Goal: Transaction & Acquisition: Purchase product/service

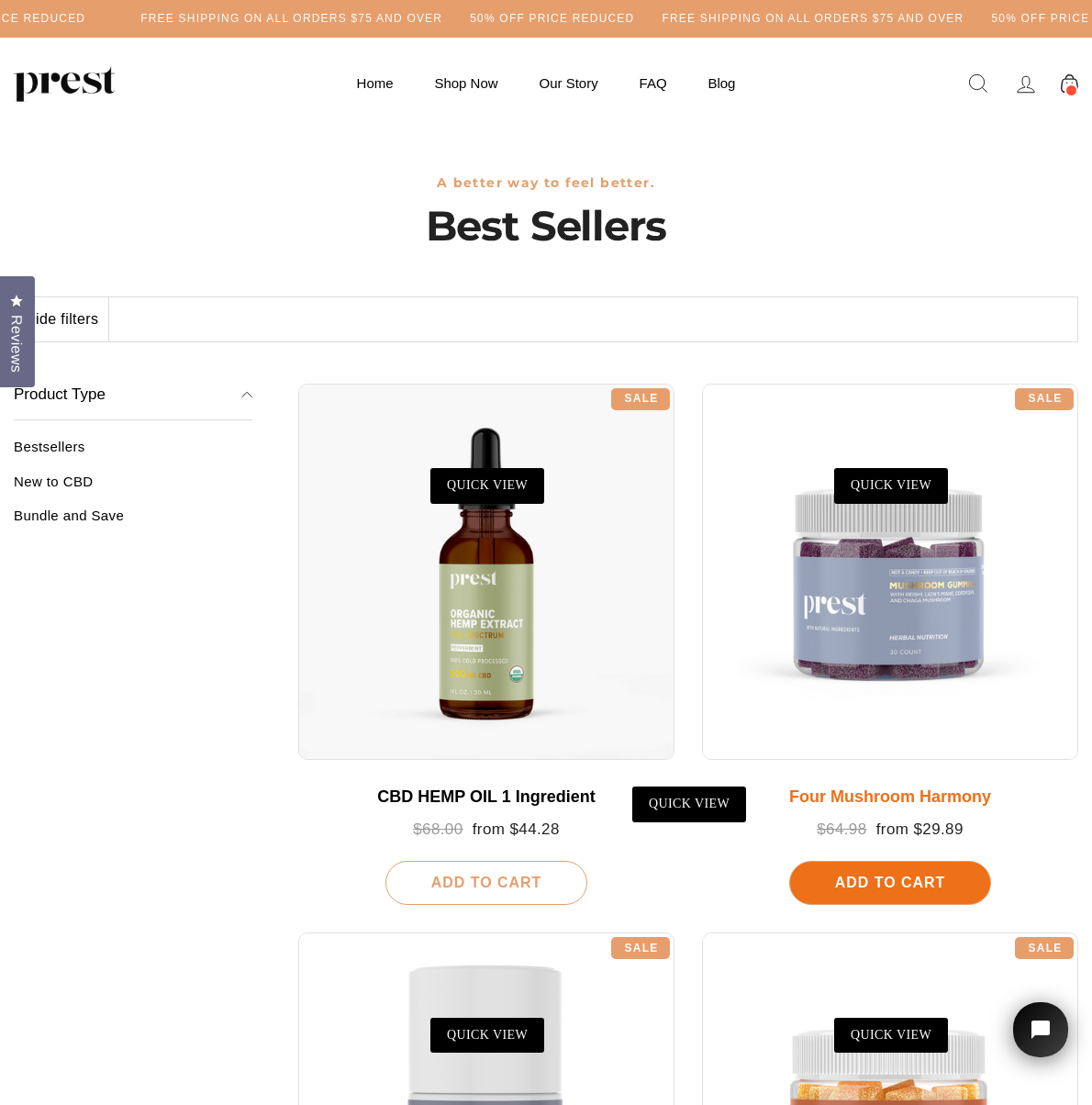
click at [894, 878] on span "Add To Cart" at bounding box center [890, 882] width 110 height 15
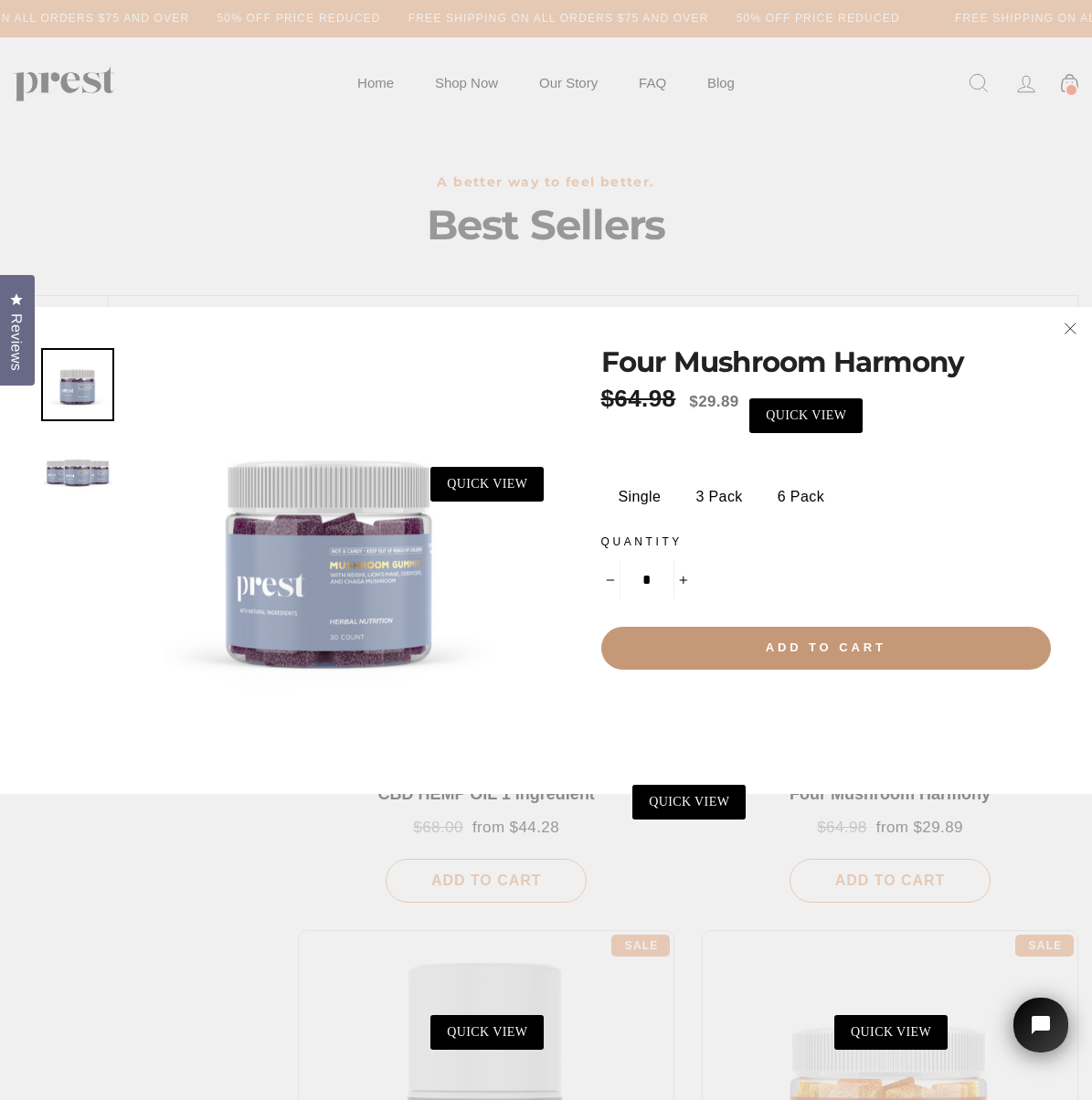
click at [848, 657] on button "Add to cart" at bounding box center [826, 648] width 450 height 42
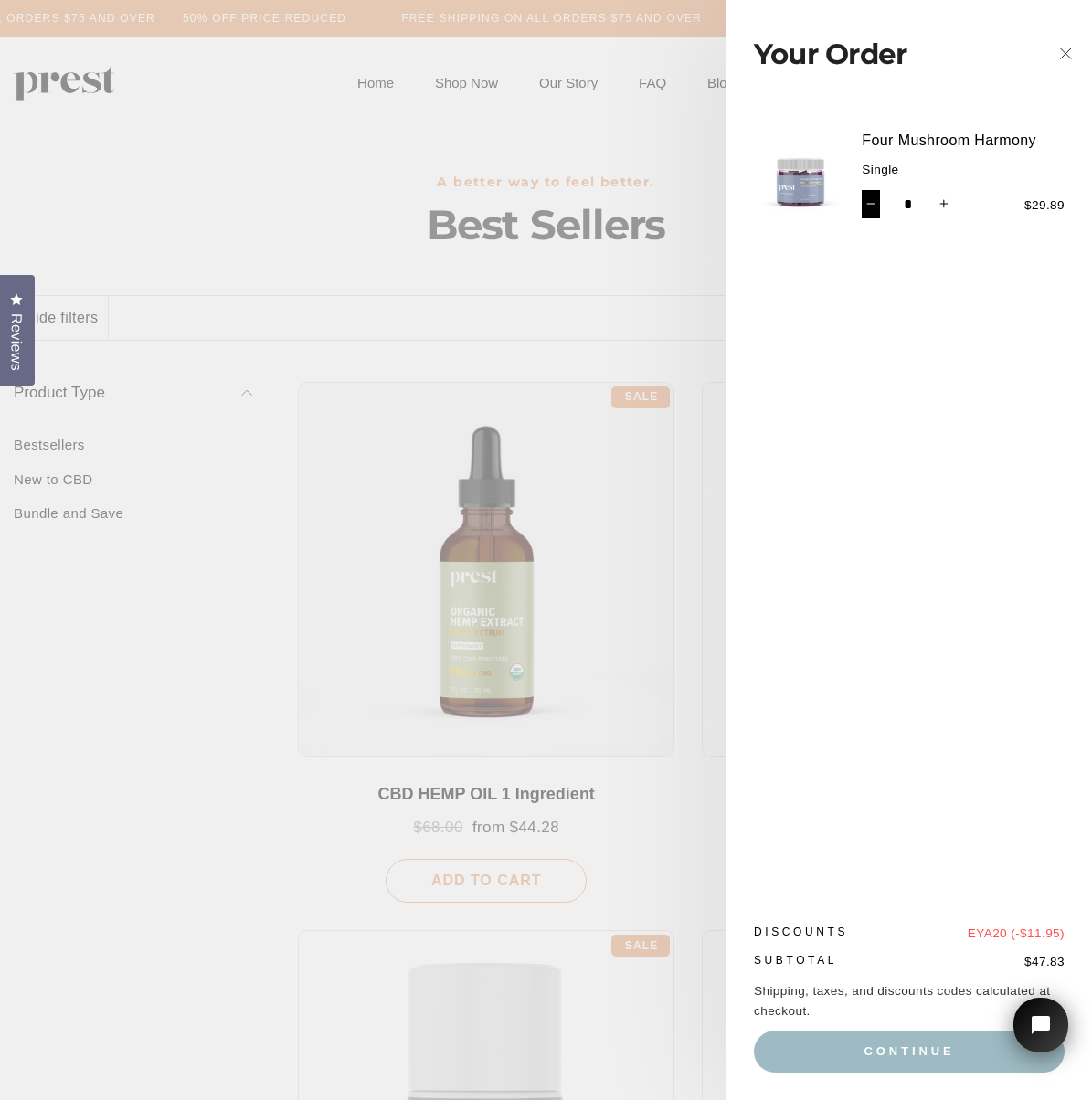
click at [868, 192] on button "−" at bounding box center [871, 204] width 19 height 29
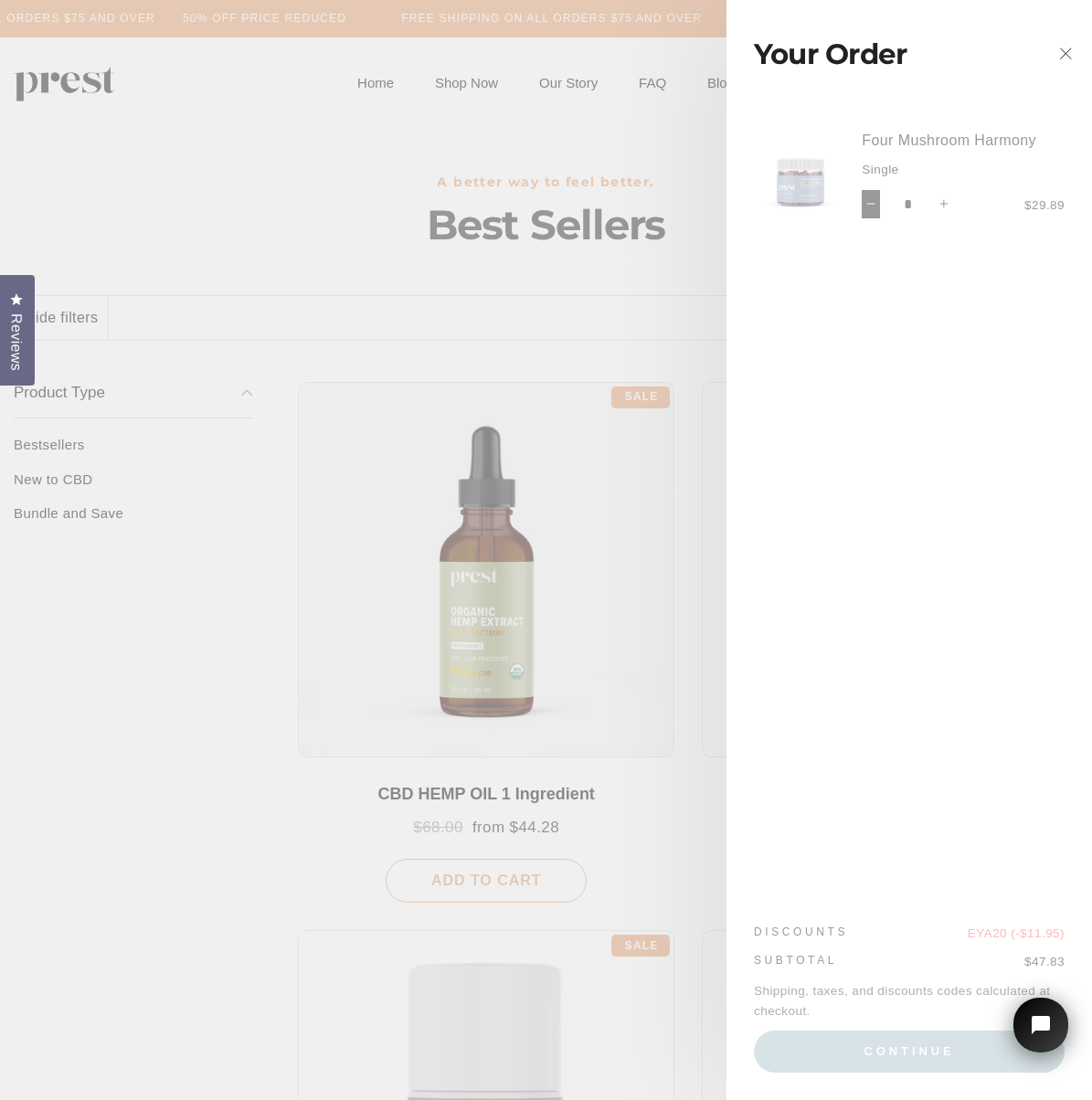
click at [868, 195] on button "−" at bounding box center [871, 204] width 19 height 29
type input "*"
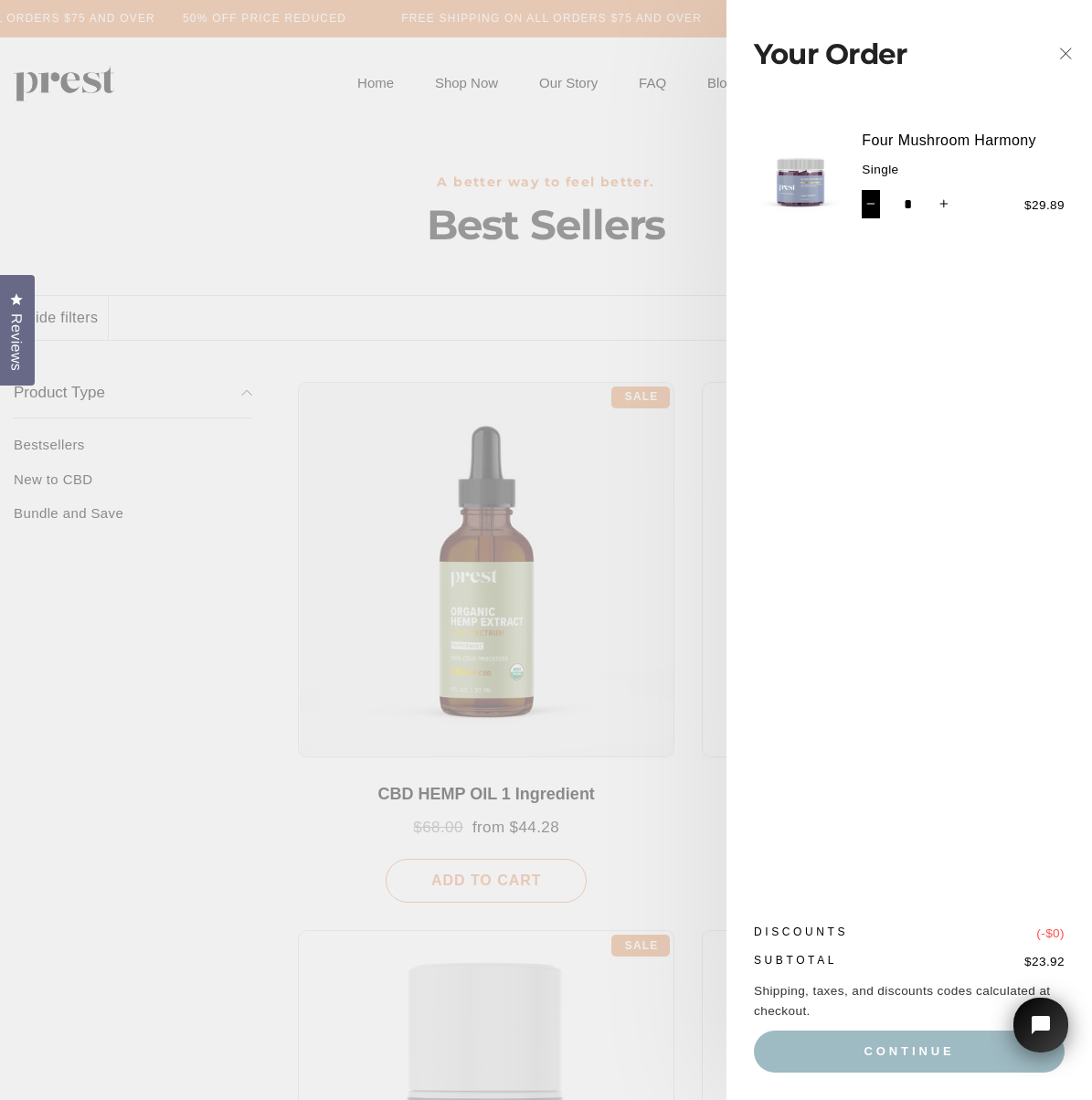
click at [881, 205] on button "−" at bounding box center [871, 204] width 19 height 29
type input "*"
